Goal: Transaction & Acquisition: Subscribe to service/newsletter

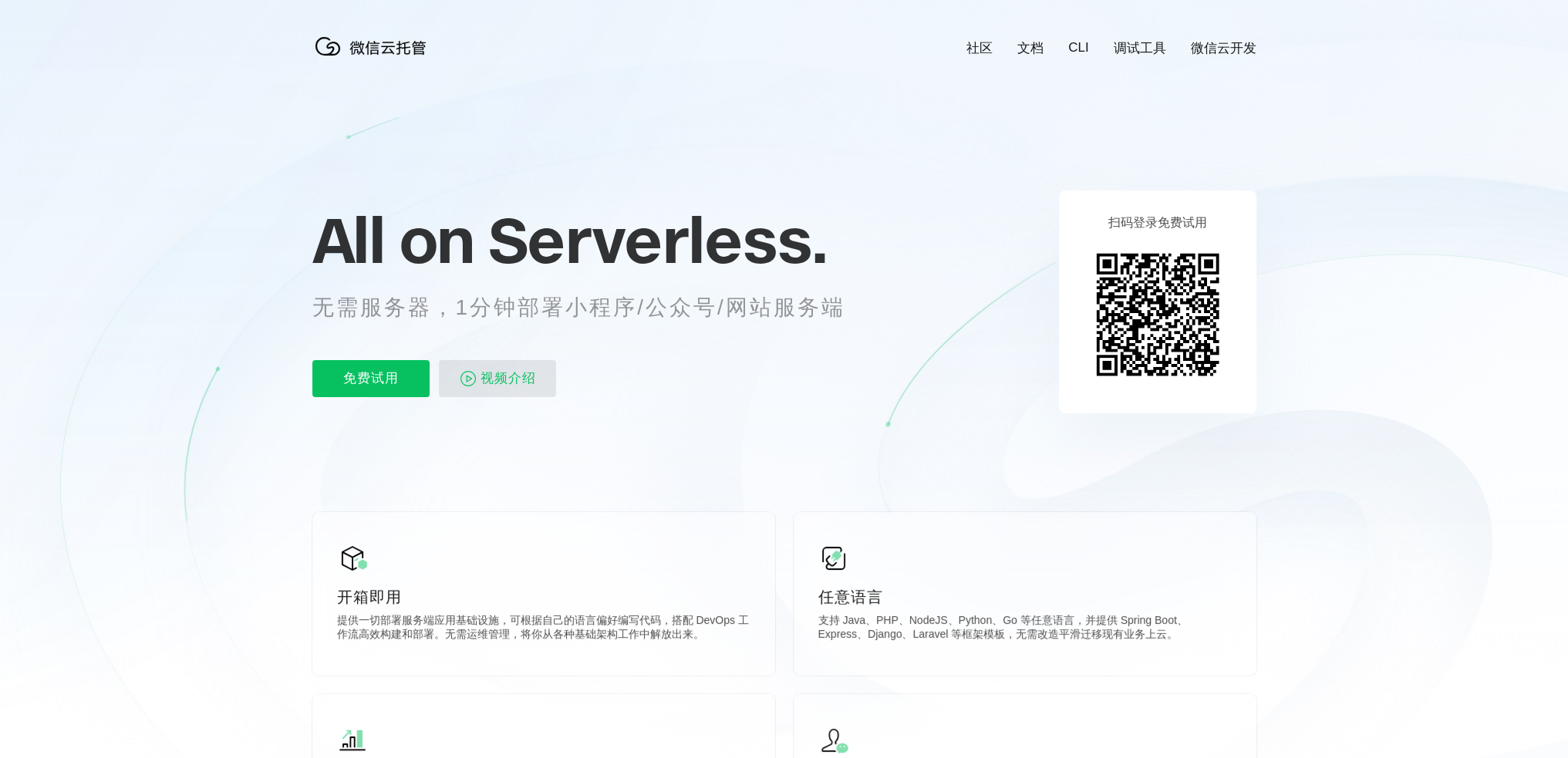
click at [528, 387] on span "视频介绍" at bounding box center [507, 379] width 56 height 37
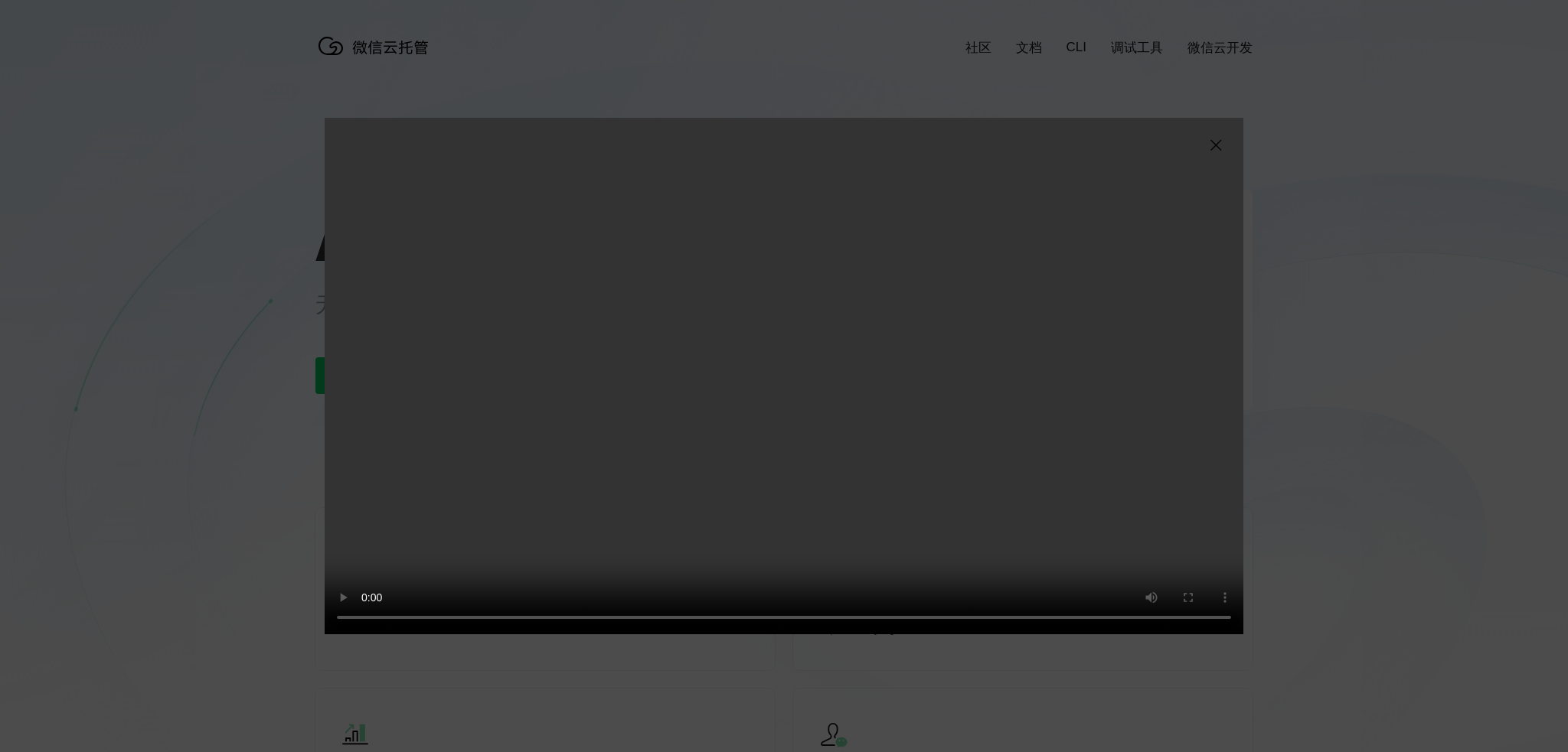
click at [1217, 147] on img at bounding box center [1216, 146] width 19 height 19
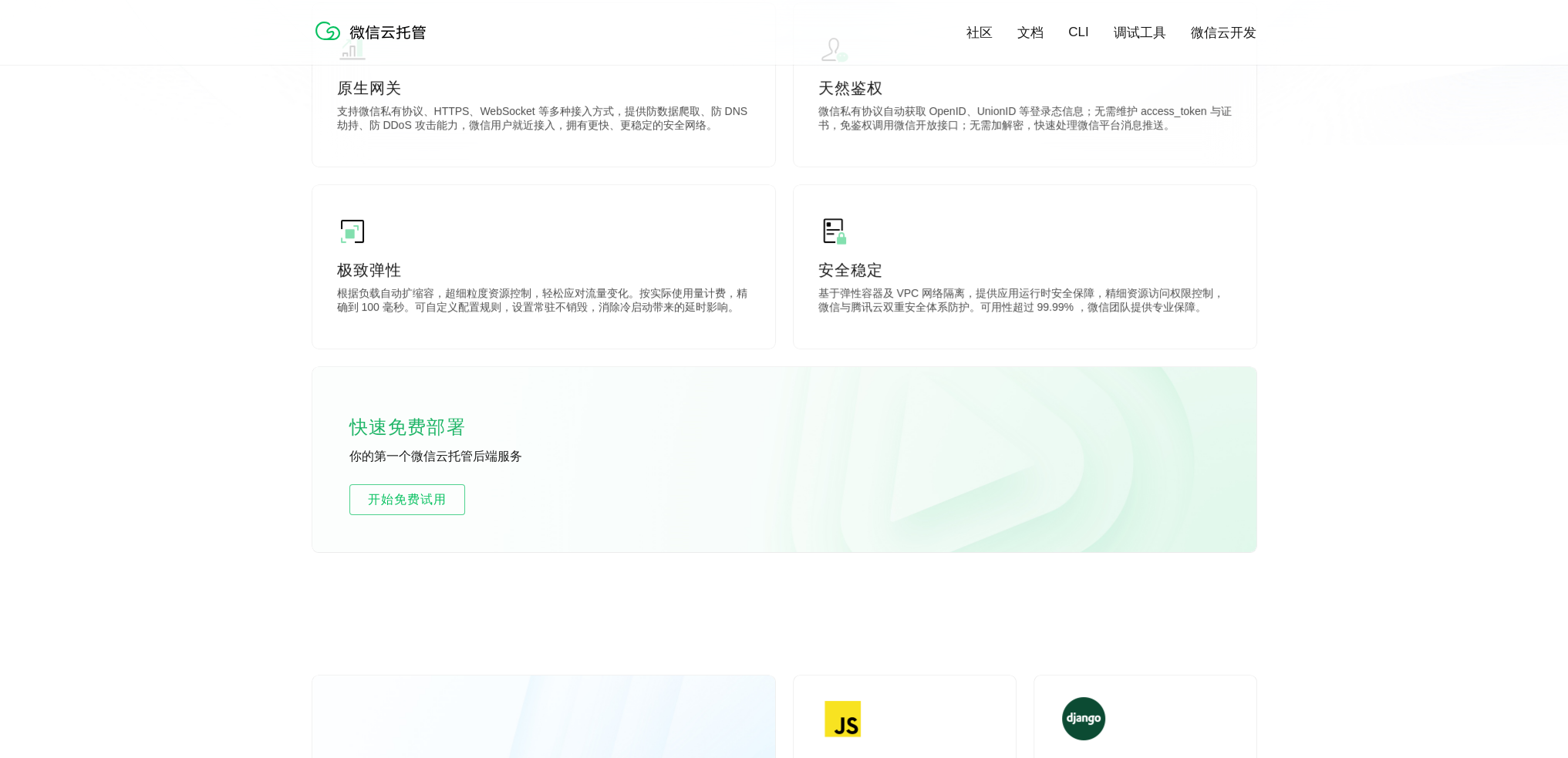
scroll to position [617, 0]
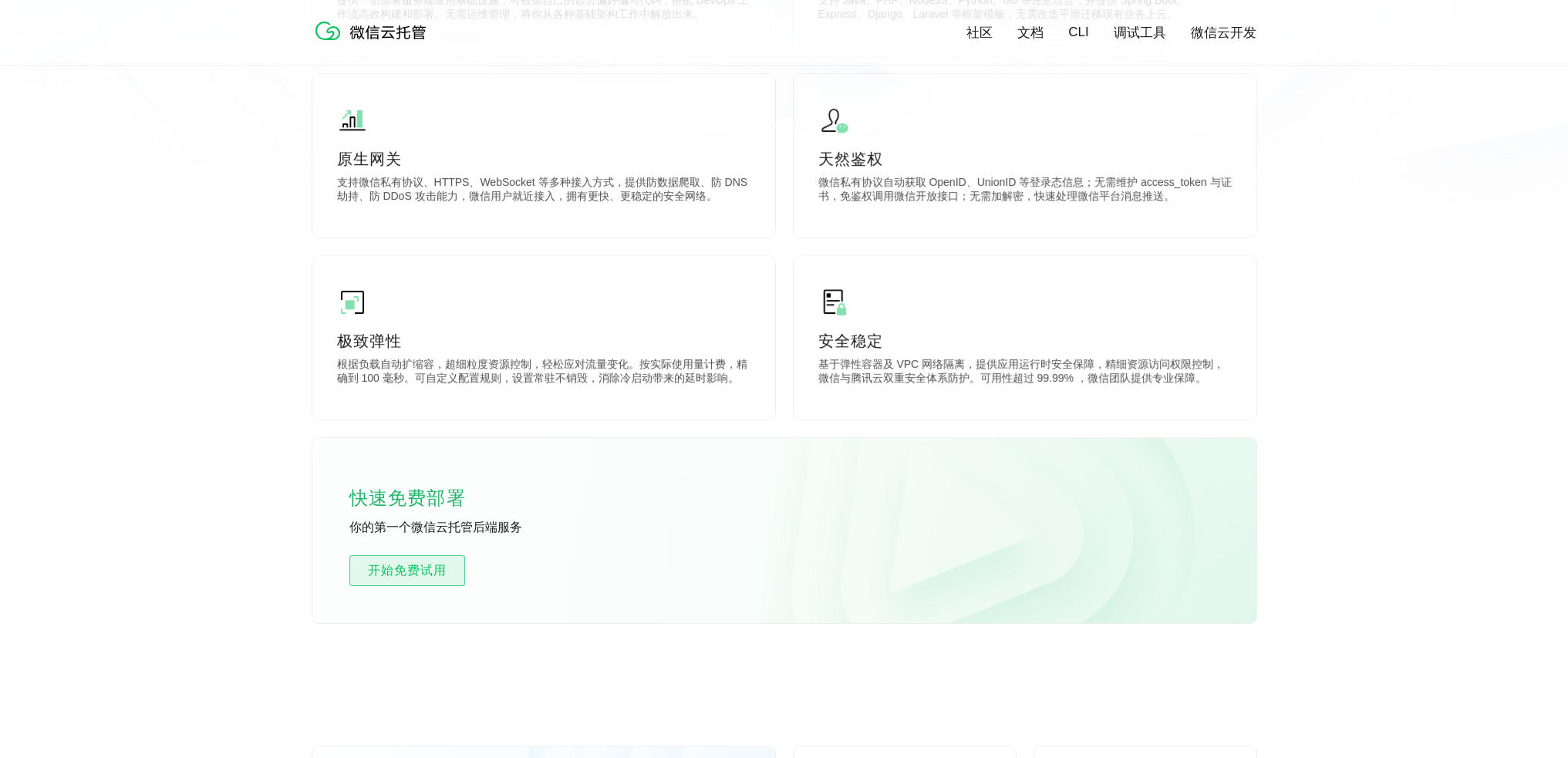
click at [430, 566] on span "开始免费试用" at bounding box center [407, 571] width 114 height 19
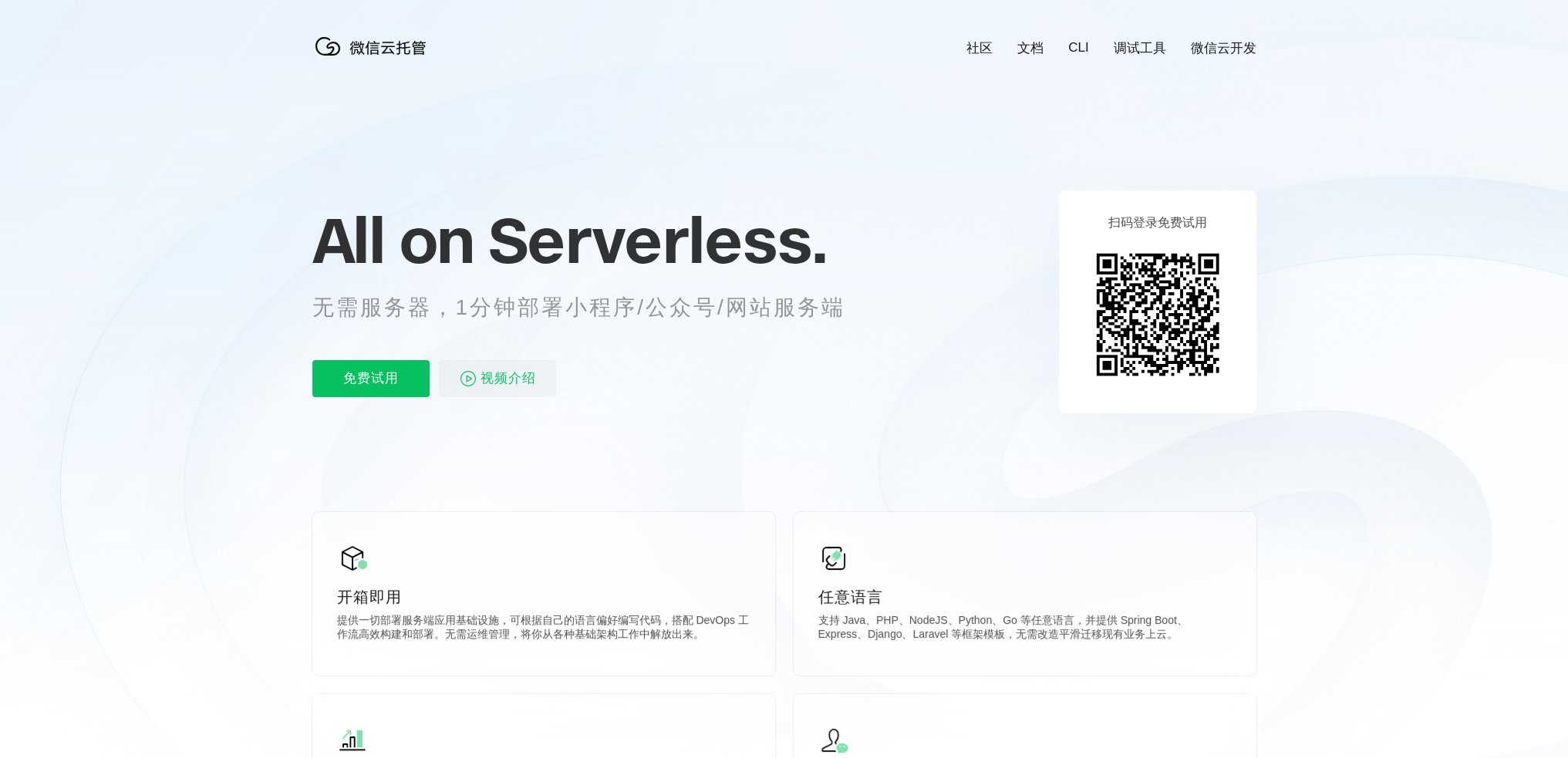
scroll to position [0, 2742]
click at [1027, 55] on link "文档" at bounding box center [1031, 48] width 26 height 18
